Goal: Task Accomplishment & Management: Complete application form

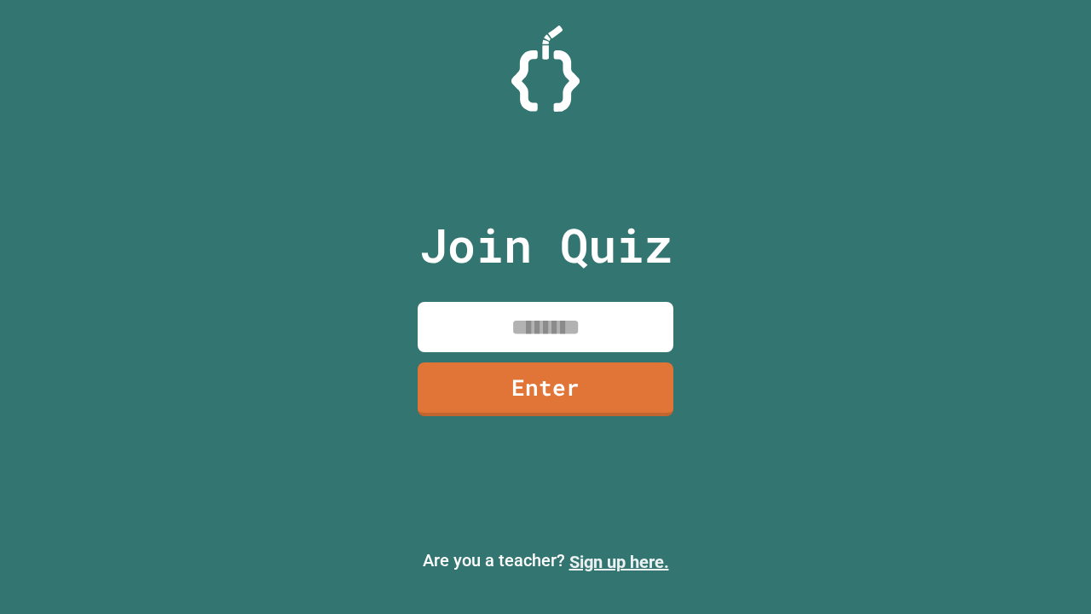
click at [619, 562] on link "Sign up here." at bounding box center [619, 561] width 100 height 20
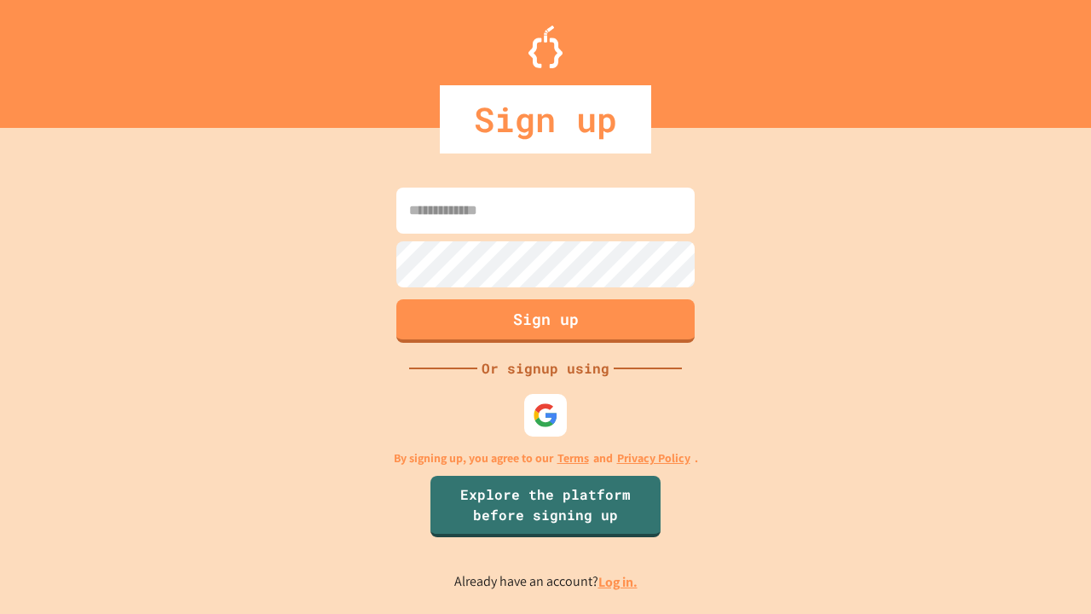
click at [619, 581] on link "Log in." at bounding box center [617, 582] width 39 height 18
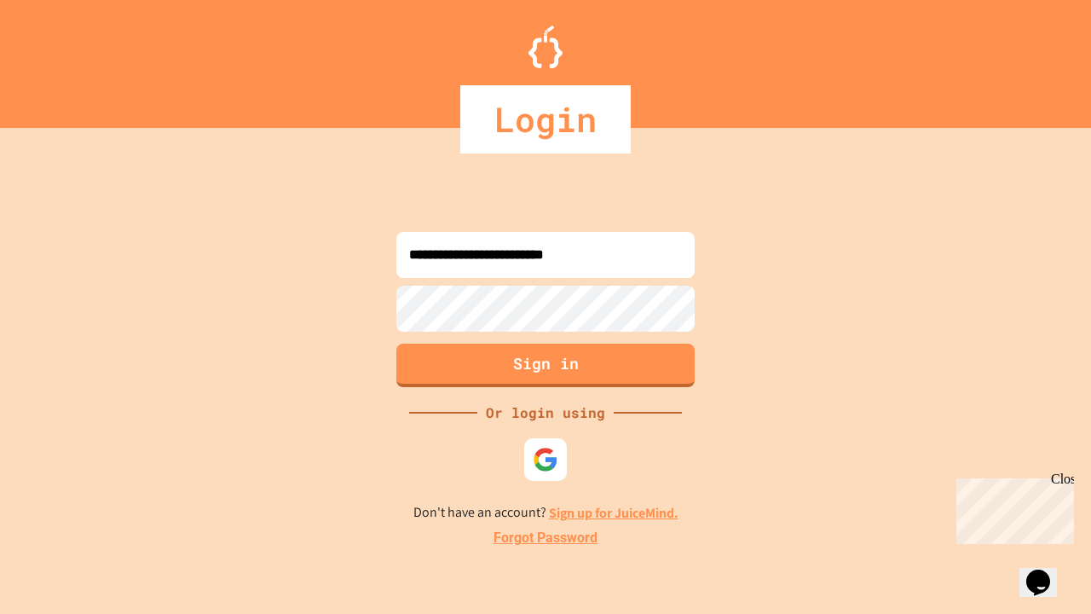
type input "**********"
